Goal: Navigation & Orientation: Find specific page/section

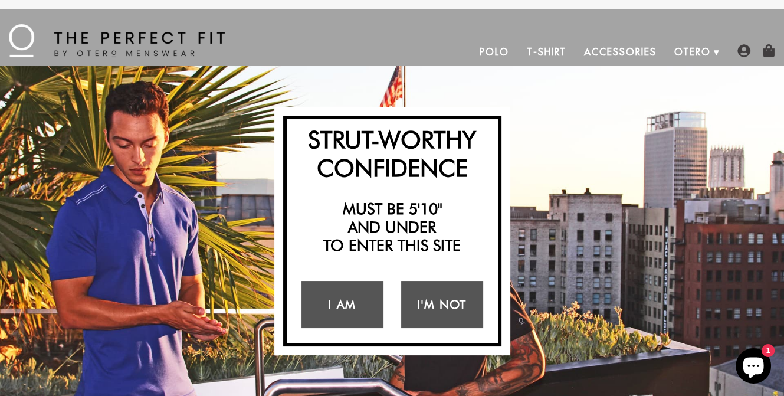
click at [616, 54] on link "Accessories" at bounding box center [620, 52] width 90 height 28
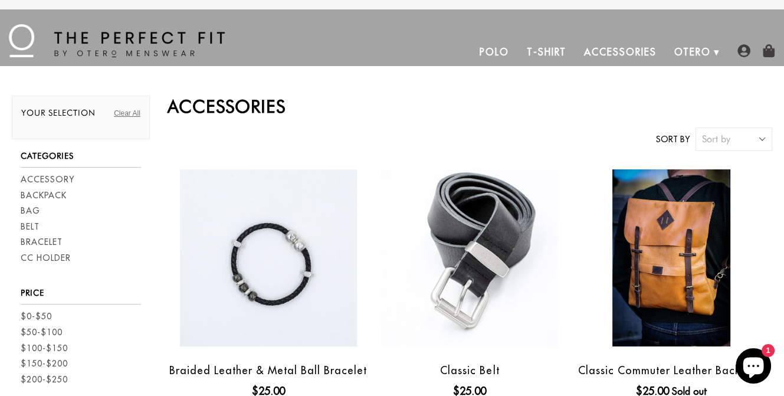
click at [541, 49] on link "T-Shirt" at bounding box center [546, 52] width 57 height 28
